Goal: Task Accomplishment & Management: Use online tool/utility

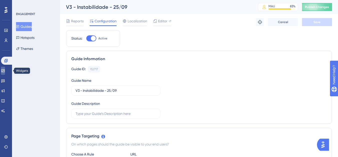
click at [5, 70] on icon at bounding box center [2, 70] width 3 height 3
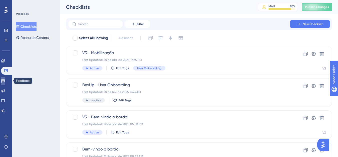
click at [5, 82] on icon at bounding box center [3, 81] width 4 height 4
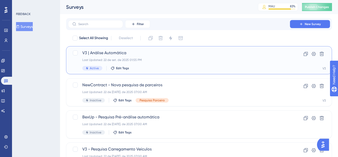
click at [97, 53] on span "V3 | Análise Automática" at bounding box center [178, 53] width 193 height 6
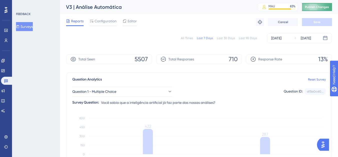
click at [309, 7] on span "Publish Changes" at bounding box center [317, 7] width 24 height 4
click at [190, 39] on div "All Times" at bounding box center [187, 38] width 12 height 4
click at [281, 40] on div "[DATE]" at bounding box center [276, 38] width 10 height 6
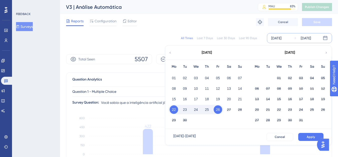
click at [281, 40] on div "[DATE]" at bounding box center [276, 38] width 10 height 6
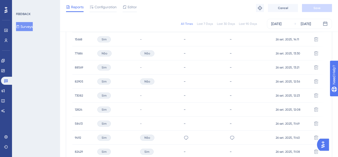
scroll to position [376, 0]
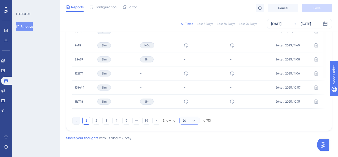
click at [185, 122] on span "20" at bounding box center [185, 120] width 4 height 4
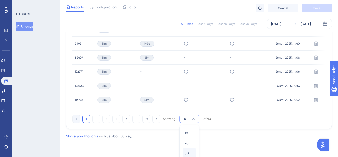
scroll to position [392, 0]
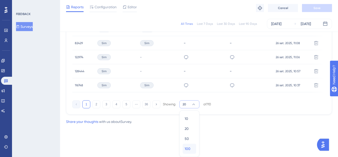
click at [190, 150] on span "100" at bounding box center [188, 148] width 6 height 6
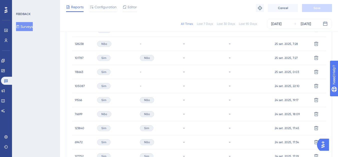
scroll to position [1497, 0]
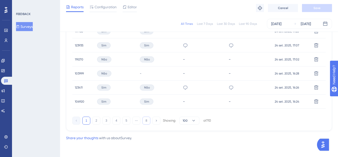
click at [148, 121] on button "8" at bounding box center [146, 120] width 8 height 8
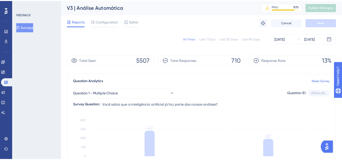
scroll to position [100, 0]
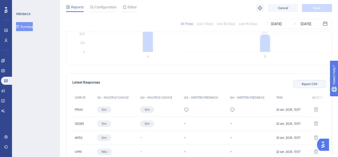
click at [304, 85] on span "Export CSV" at bounding box center [310, 84] width 16 height 4
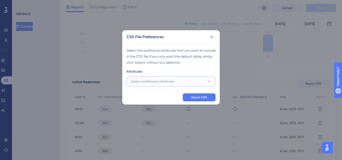
click at [197, 77] on button "Select additional attributes" at bounding box center [170, 82] width 89 height 10
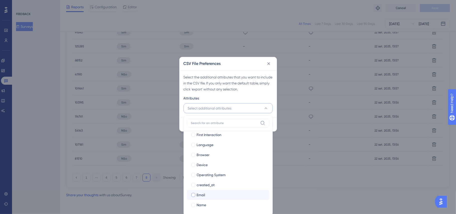
scroll to position [24, 0]
click at [194, 160] on div at bounding box center [193, 204] width 4 height 4
checkbox input "true"
click at [193, 160] on div at bounding box center [193, 194] width 4 height 4
checkbox input "true"
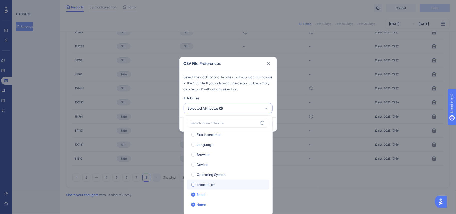
click at [195, 160] on div at bounding box center [193, 184] width 4 height 4
checkbox input "true"
click at [259, 105] on button "Selected Attributes (3)" at bounding box center [227, 108] width 89 height 10
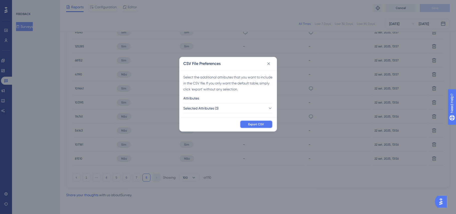
click at [249, 126] on span "Export CSV" at bounding box center [256, 124] width 16 height 4
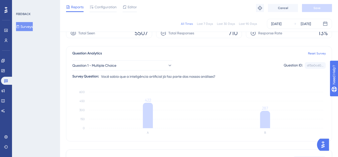
scroll to position [17, 0]
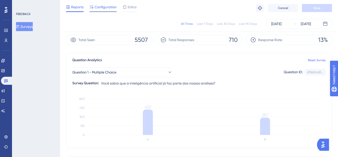
click at [103, 7] on span "Configuration" at bounding box center [106, 7] width 22 height 6
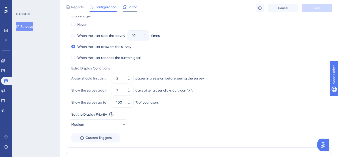
scroll to position [275, 0]
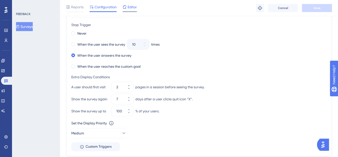
click at [125, 8] on icon at bounding box center [124, 6] width 3 height 3
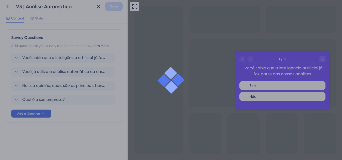
click at [78, 55] on div at bounding box center [171, 80] width 342 height 160
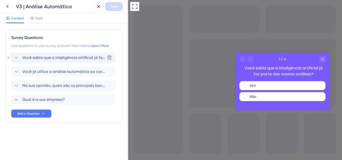
click at [70, 59] on span "Você sabia que a inteligência artificial já faz parte das nossas análises?" at bounding box center [63, 58] width 83 height 6
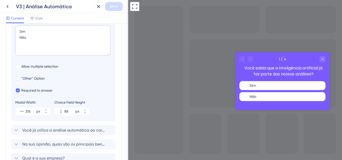
scroll to position [129, 0]
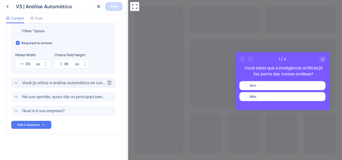
click at [28, 87] on div "[PERSON_NAME] utiliza a análise automática ao carregar documentos na plataforma…" at bounding box center [63, 83] width 104 height 10
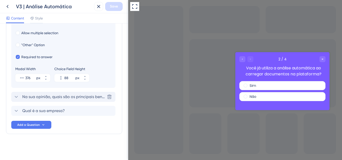
click at [28, 100] on span "Na sua opinião, quais são os principais benefícios trazidos pela análise automá…" at bounding box center [63, 97] width 83 height 6
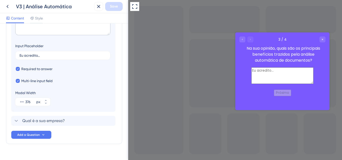
scroll to position [136, 0]
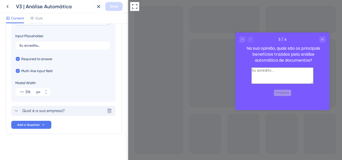
click at [24, 110] on span "Qual é a sua empresa?" at bounding box center [43, 111] width 43 height 6
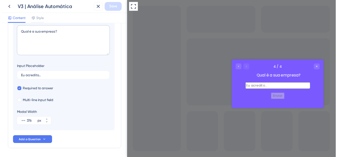
scroll to position [121, 0]
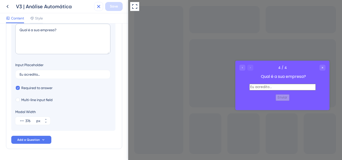
click at [97, 9] on icon at bounding box center [99, 7] width 6 height 6
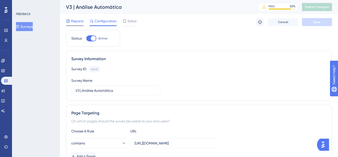
drag, startPoint x: 70, startPoint y: 18, endPoint x: 72, endPoint y: 23, distance: 5.2
click at [72, 23] on div "Reports Configuration Editor Troubleshoot Cancel Save" at bounding box center [199, 22] width 266 height 16
click at [72, 23] on span "Reports" at bounding box center [77, 21] width 13 height 6
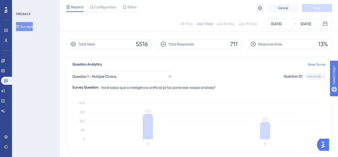
scroll to position [25, 0]
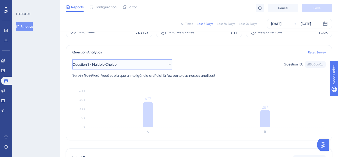
click at [146, 62] on button "Question 1 - Multiple Choice" at bounding box center [122, 64] width 100 height 10
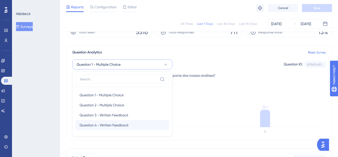
scroll to position [50, 0]
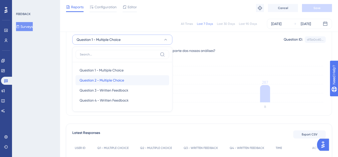
click at [109, 84] on div "Question 2 - Multiple Choice Question 2 - Multiple Choice" at bounding box center [123, 80] width 86 height 10
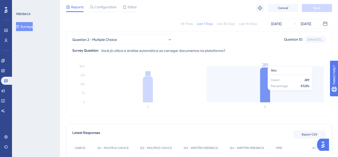
drag, startPoint x: 270, startPoint y: 80, endPoint x: 249, endPoint y: 83, distance: 21.5
click at [249, 83] on icon "A B 0 75 150 225 300 216 289" at bounding box center [198, 87] width 253 height 50
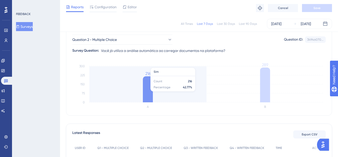
scroll to position [100, 0]
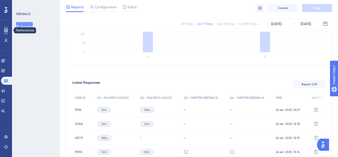
drag, startPoint x: 2, startPoint y: 30, endPoint x: 31, endPoint y: 54, distance: 37.5
click at [4, 30] on link at bounding box center [6, 30] width 4 height 8
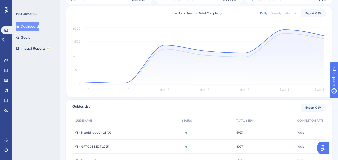
scroll to position [125, 0]
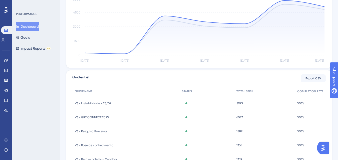
click at [96, 121] on div "V3 - GRT CONNECT 2025 V3 - GRT CONNECT 2025" at bounding box center [125, 118] width 107 height 14
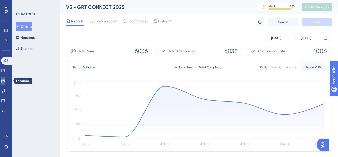
click at [3, 83] on link at bounding box center [3, 81] width 4 height 8
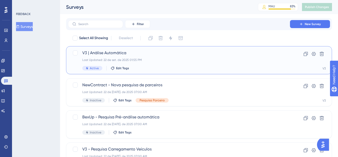
click at [101, 50] on div "V3 | Análise Automática Last Updated: 22 de set. de 2025 01:55 PM Active Edit T…" at bounding box center [199, 60] width 266 height 28
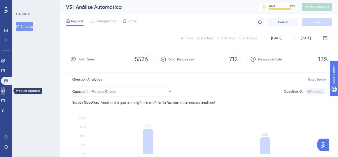
click at [5, 90] on link at bounding box center [3, 91] width 4 height 8
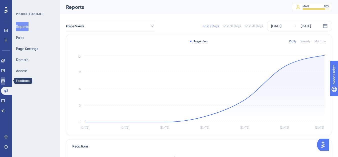
click at [2, 82] on link at bounding box center [3, 81] width 4 height 8
